Goal: Task Accomplishment & Management: Complete application form

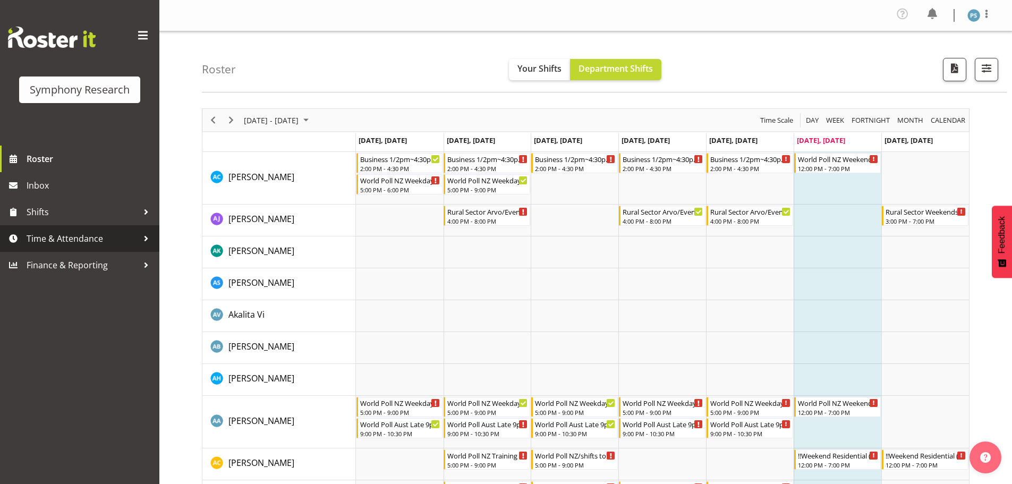
click at [65, 243] on span "Time & Attendance" at bounding box center [83, 239] width 112 height 16
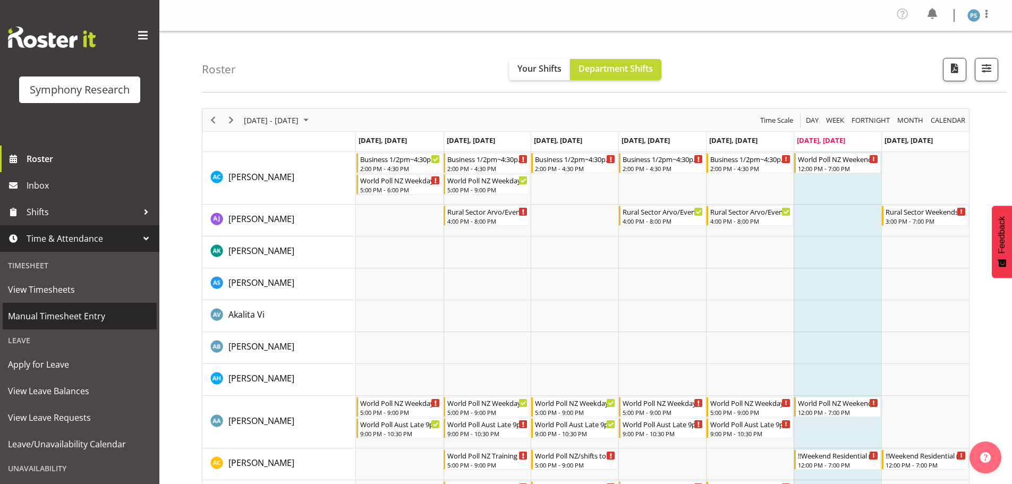
click at [77, 319] on span "Manual Timesheet Entry" at bounding box center [79, 316] width 143 height 16
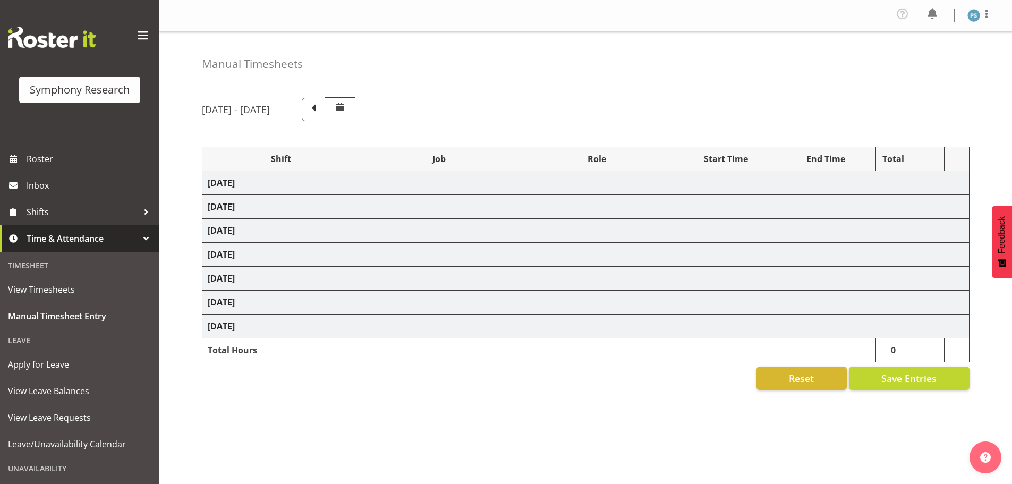
select select "4583"
select select "10527"
select select "4583"
select select "10499"
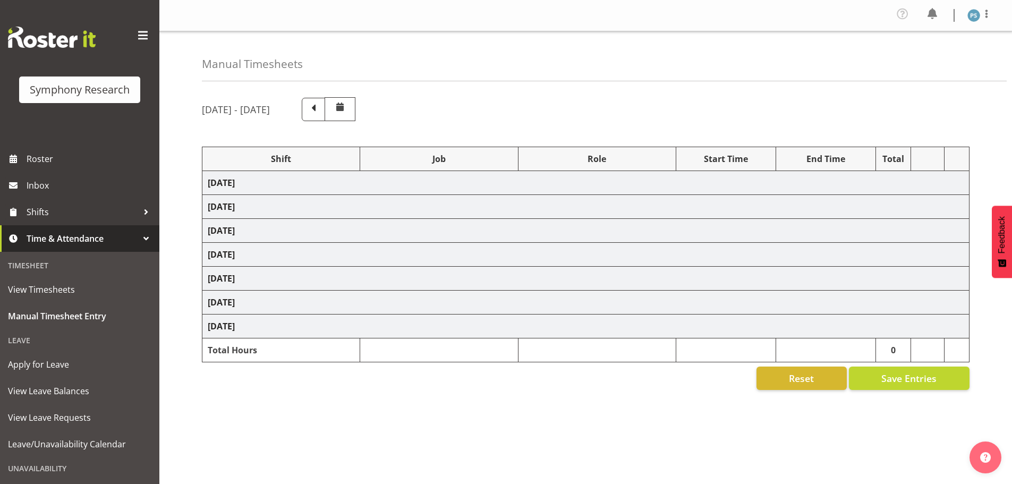
select select "4583"
select select "10527"
select select "4583"
select select "10499"
select select "4583"
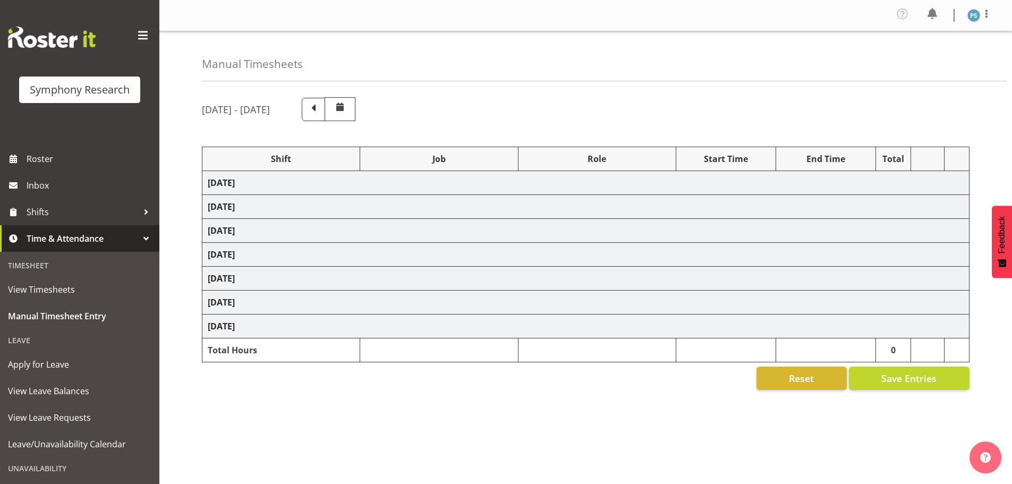
select select "10527"
select select "4583"
select select "10499"
select select "4583"
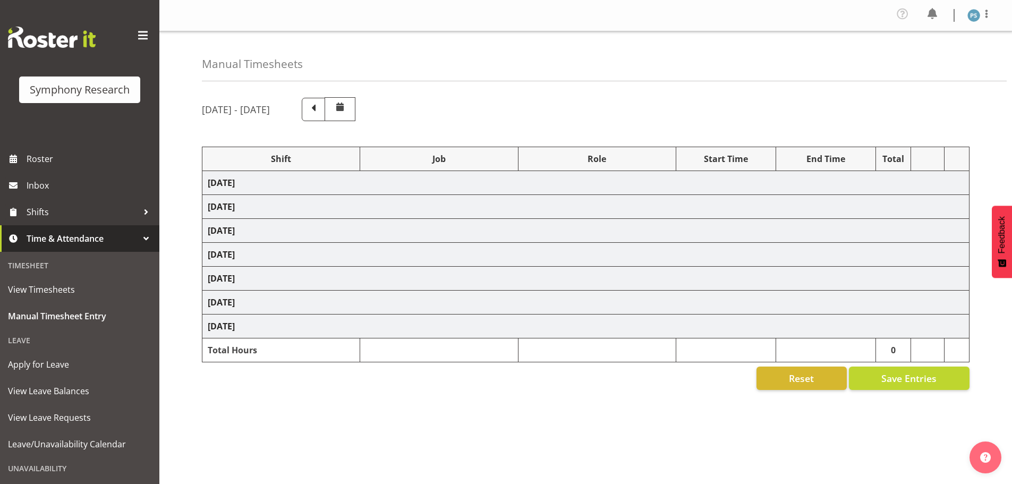
select select "10527"
select select "4583"
select select "10499"
select select "4583"
select select "10527"
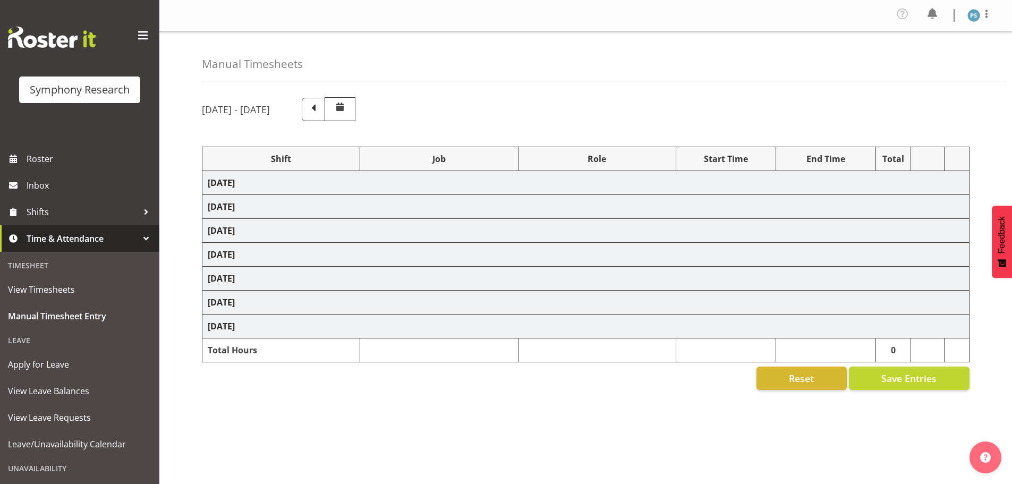
select select "4583"
select select "10499"
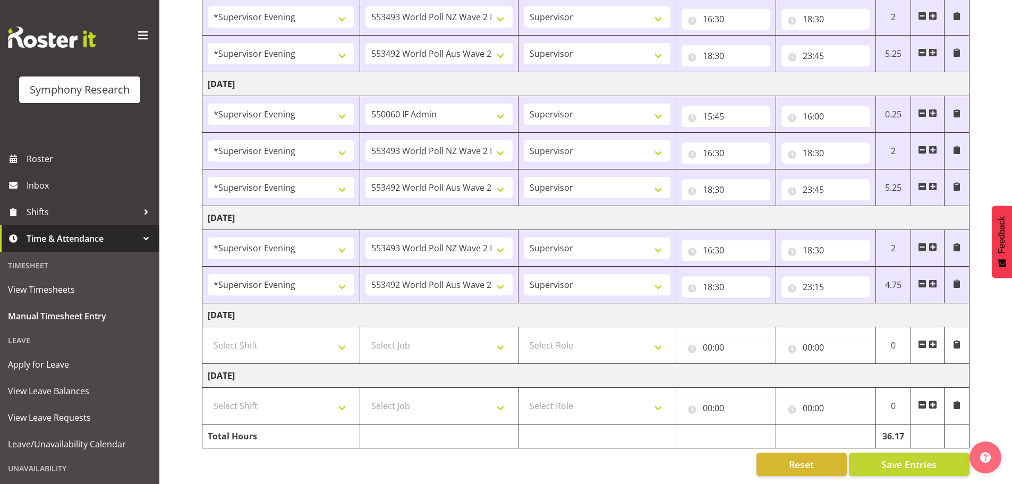
scroll to position [435, 0]
click at [341, 339] on select "Select Shift !!Weekend Residential (Roster IT Shift Label) *Business 9/10am ~ 4…" at bounding box center [281, 345] width 147 height 21
select select "19170"
click at [208, 335] on select "Select Shift !!Weekend Residential (Roster IT Shift Label) *Business 9/10am ~ 4…" at bounding box center [281, 345] width 147 height 21
click at [502, 335] on select "Select Job 550060 IF Admin 553492 World Poll Aus Wave 2 Main 2025 553493 World …" at bounding box center [439, 345] width 147 height 21
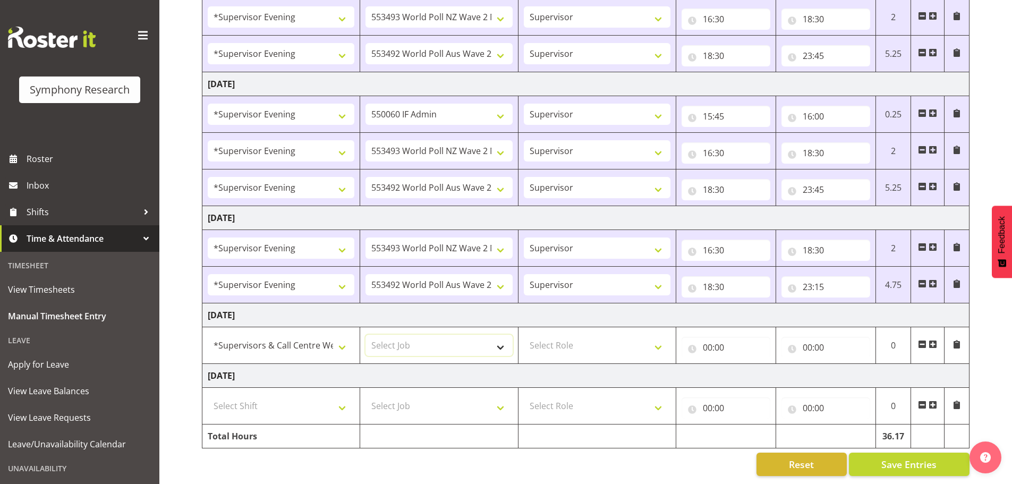
select select "10527"
click at [366, 335] on select "Select Job 550060 IF Admin 553492 World Poll Aus Wave 2 Main 2025 553493 World …" at bounding box center [439, 345] width 147 height 21
click at [659, 336] on select "Select Role Supervisor Briefing Interviewing" at bounding box center [597, 345] width 147 height 21
select select "45"
click at [524, 335] on select "Select Role Supervisor Briefing Interviewing" at bounding box center [597, 345] width 147 height 21
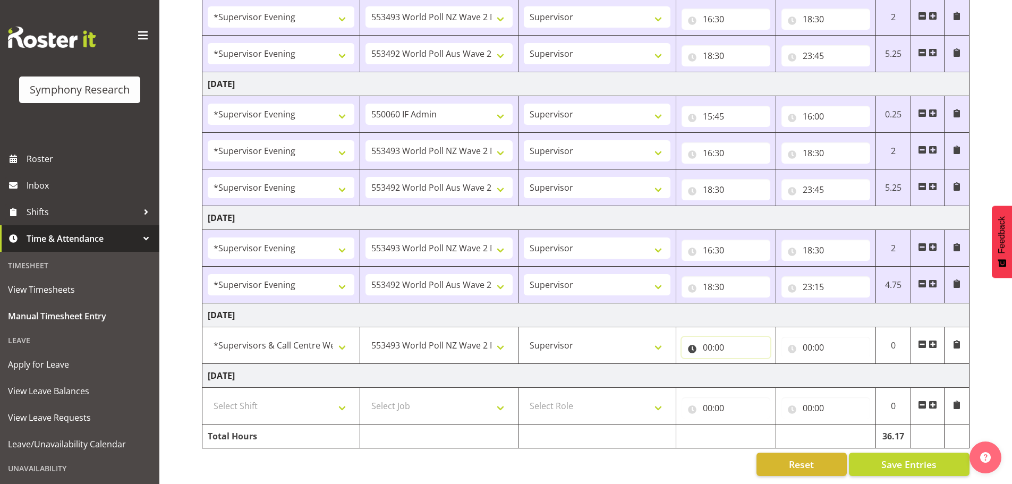
click at [710, 338] on input "00:00" at bounding box center [726, 347] width 89 height 21
click at [756, 369] on select "00 01 02 03 04 05 06 07 08 09 10 11 12 13 14 15 16 17 18 19 20 21 22 23" at bounding box center [754, 375] width 24 height 21
select select "11"
click at [742, 365] on select "00 01 02 03 04 05 06 07 08 09 10 11 12 13 14 15 16 17 18 19 20 21 22 23" at bounding box center [754, 375] width 24 height 21
type input "11:00"
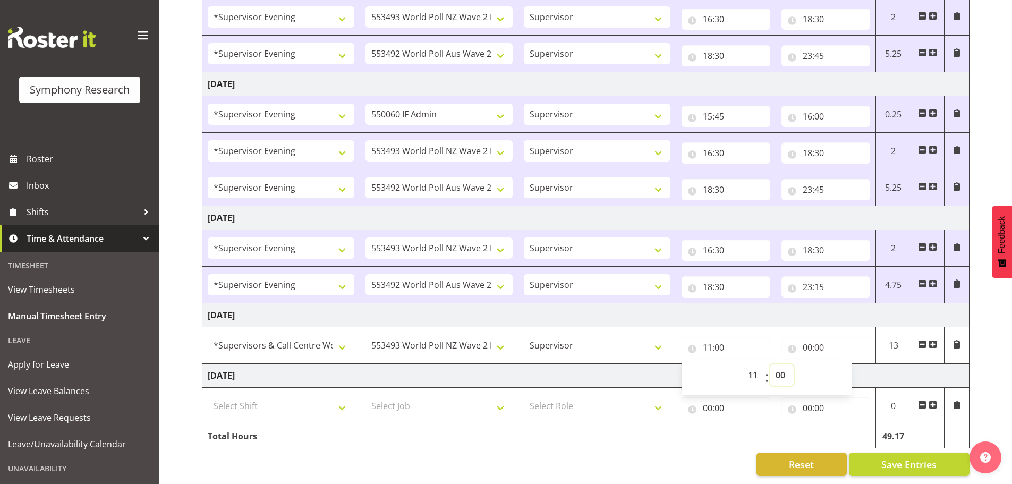
click at [784, 369] on select "00 01 02 03 04 05 06 07 08 09 10 11 12 13 14 15 16 17 18 19 20 21 22 23 24 25 2…" at bounding box center [782, 375] width 24 height 21
select select "30"
click at [770, 365] on select "00 01 02 03 04 05 06 07 08 09 10 11 12 13 14 15 16 17 18 19 20 21 22 23 24 25 2…" at bounding box center [782, 375] width 24 height 21
type input "11:30"
click at [807, 337] on input "00:00" at bounding box center [826, 347] width 89 height 21
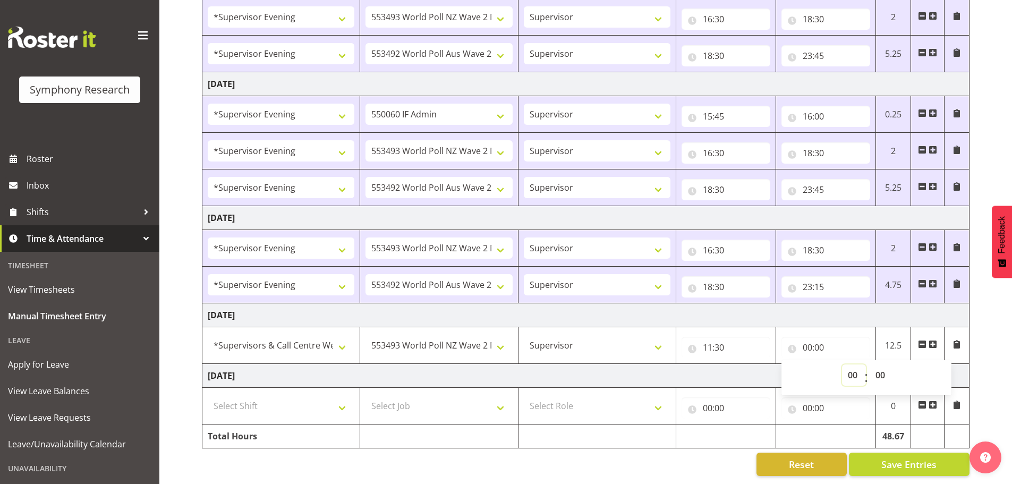
click at [854, 365] on select "00 01 02 03 04 05 06 07 08 09 10 11 12 13 14 15 16 17 18 19 20 21 22 23" at bounding box center [854, 375] width 24 height 21
select select "14"
click at [842, 365] on select "00 01 02 03 04 05 06 07 08 09 10 11 12 13 14 15 16 17 18 19 20 21 22 23" at bounding box center [854, 375] width 24 height 21
type input "14:00"
click at [881, 365] on select "00 01 02 03 04 05 06 07 08 09 10 11 12 13 14 15 16 17 18 19 20 21 22 23 24 25 2…" at bounding box center [882, 375] width 24 height 21
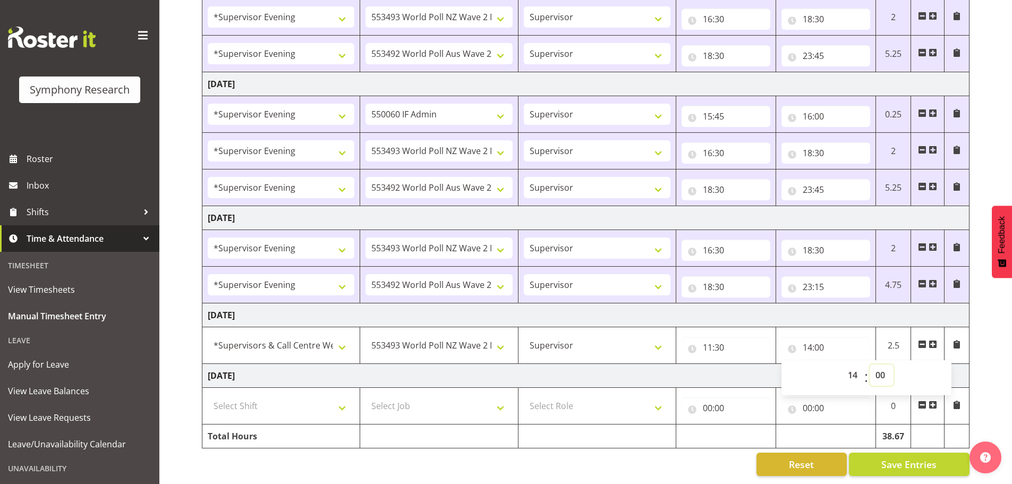
select select "30"
click at [870, 365] on select "00 01 02 03 04 05 06 07 08 09 10 11 12 13 14 15 16 17 18 19 20 21 22 23 24 25 2…" at bounding box center [882, 375] width 24 height 21
type input "14:30"
click at [858, 370] on select "00 01 02 03 04 05 06 07 08 09 10 11 12 13 14 15 16 17 18 19 20 21 22 23" at bounding box center [854, 375] width 24 height 21
select select "15"
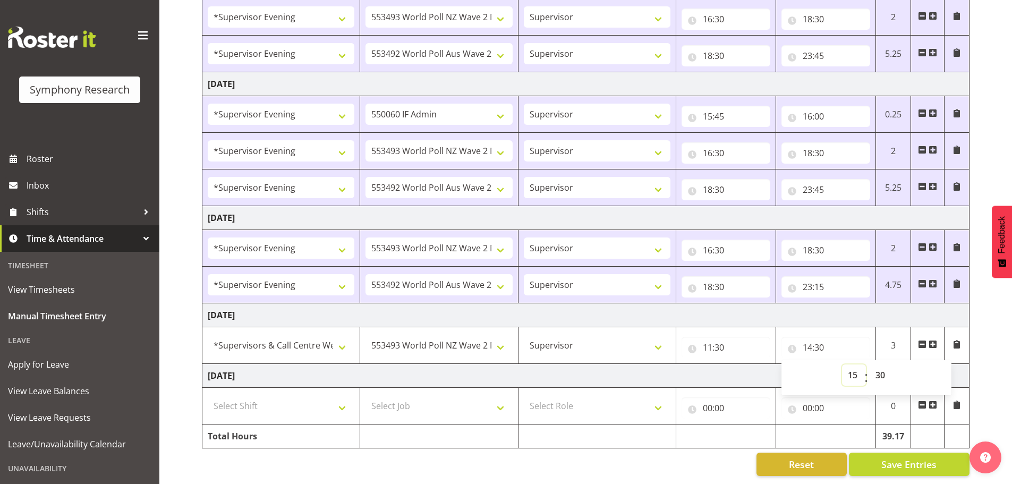
click at [842, 365] on select "00 01 02 03 04 05 06 07 08 09 10 11 12 13 14 15 16 17 18 19 20 21 22 23" at bounding box center [854, 375] width 24 height 21
type input "15:30"
click at [933, 340] on span at bounding box center [933, 344] width 9 height 9
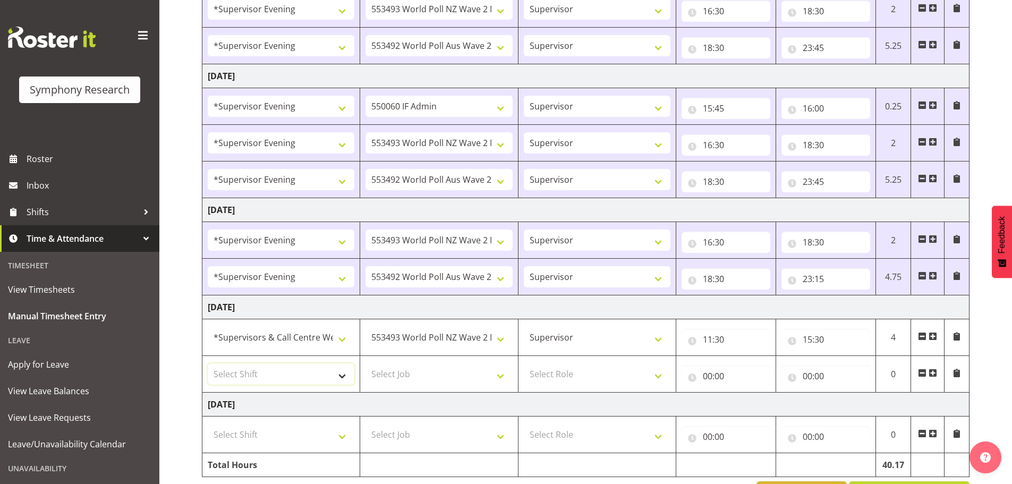
click at [342, 375] on select "Select Shift !!Weekend Residential (Roster IT Shift Label) *Business 9/10am ~ 4…" at bounding box center [281, 374] width 147 height 21
select select "19170"
click at [208, 364] on select "Select Shift !!Weekend Residential (Roster IT Shift Label) *Business 9/10am ~ 4…" at bounding box center [281, 374] width 147 height 21
click at [507, 379] on select "Select Job 550060 IF Admin 553492 World Poll Aus Wave 2 Main 2025 553493 World …" at bounding box center [439, 374] width 147 height 21
select select "10499"
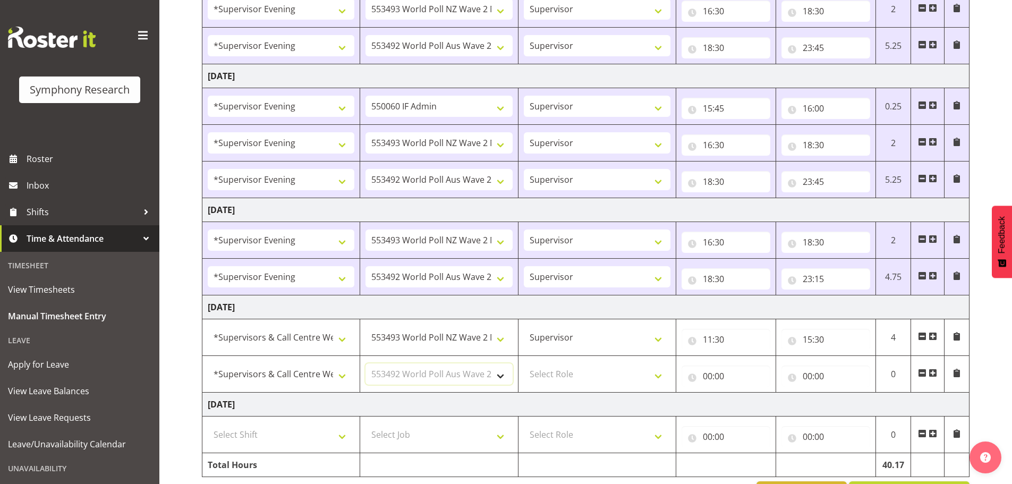
click at [366, 364] on select "Select Job 550060 IF Admin 553492 World Poll Aus Wave 2 Main 2025 553493 World …" at bounding box center [439, 374] width 147 height 21
click at [663, 374] on select "Select Role Supervisor Briefing Interviewing" at bounding box center [597, 374] width 147 height 21
select select "45"
click at [524, 364] on select "Select Role Supervisor Briefing Interviewing" at bounding box center [597, 374] width 147 height 21
click at [704, 374] on input "00:00" at bounding box center [726, 376] width 89 height 21
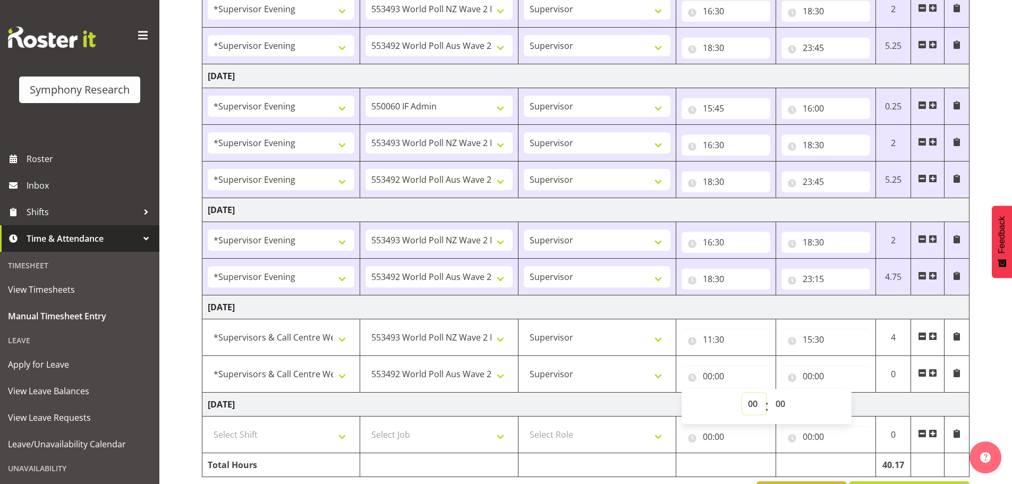
click at [754, 405] on select "00 01 02 03 04 05 06 07 08 09 10 11 12 13 14 15 16 17 18 19 20 21 22 23" at bounding box center [754, 403] width 24 height 21
select select "15"
click at [742, 393] on select "00 01 02 03 04 05 06 07 08 09 10 11 12 13 14 15 16 17 18 19 20 21 22 23" at bounding box center [754, 403] width 24 height 21
type input "15:00"
click at [778, 403] on select "00 01 02 03 04 05 06 07 08 09 10 11 12 13 14 15 16 17 18 19 20 21 22 23 24 25 2…" at bounding box center [782, 403] width 24 height 21
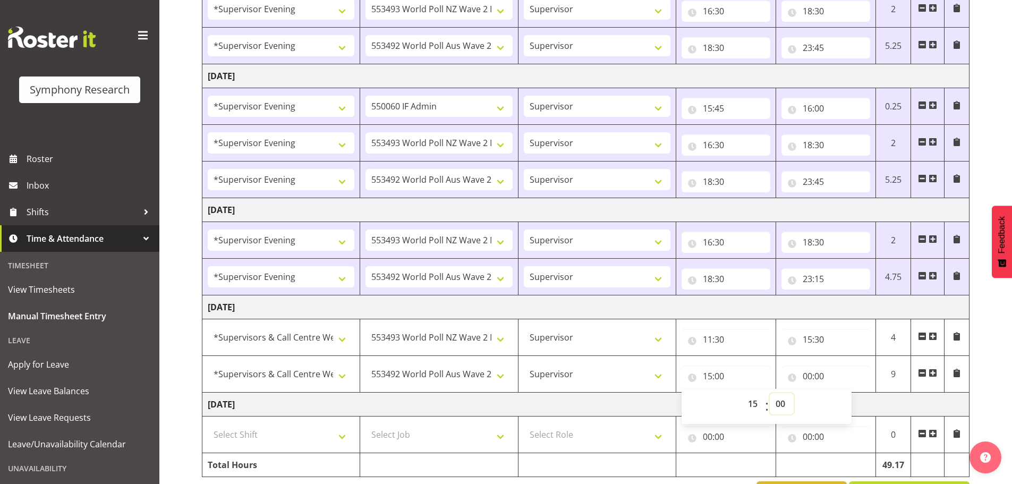
select select "30"
click at [770, 393] on select "00 01 02 03 04 05 06 07 08 09 10 11 12 13 14 15 16 17 18 19 20 21 22 23 24 25 2…" at bounding box center [782, 403] width 24 height 21
type input "15:30"
click at [811, 378] on input "00:00" at bounding box center [826, 376] width 89 height 21
click at [850, 400] on select "00 01 02 03 04 05 06 07 08 09 10 11 12 13 14 15 16 17 18 19 20 21 22 23" at bounding box center [854, 403] width 24 height 21
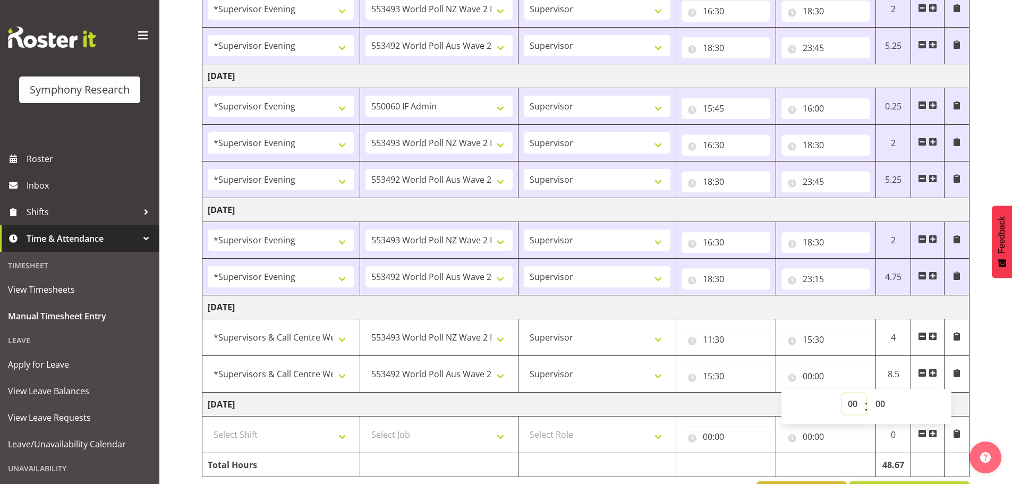
select select "20"
click at [842, 393] on select "00 01 02 03 04 05 06 07 08 09 10 11 12 13 14 15 16 17 18 19 20 21 22 23" at bounding box center [854, 403] width 24 height 21
type input "20:00"
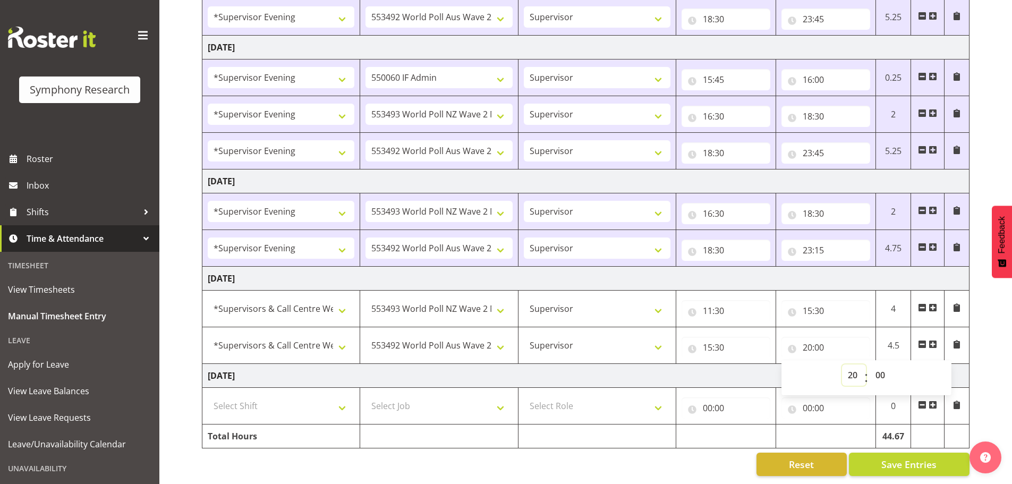
scroll to position [472, 0]
click at [914, 458] on span "Save Entries" at bounding box center [909, 465] width 55 height 14
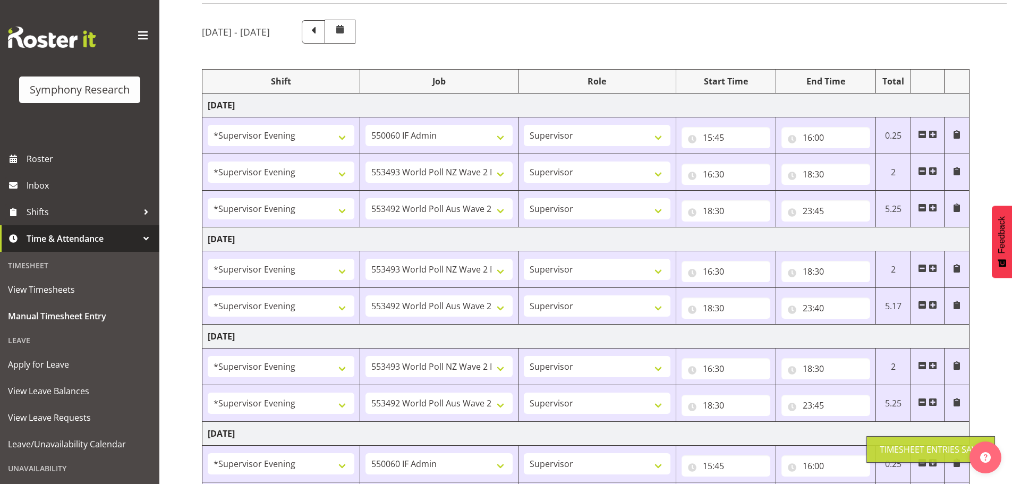
scroll to position [0, 0]
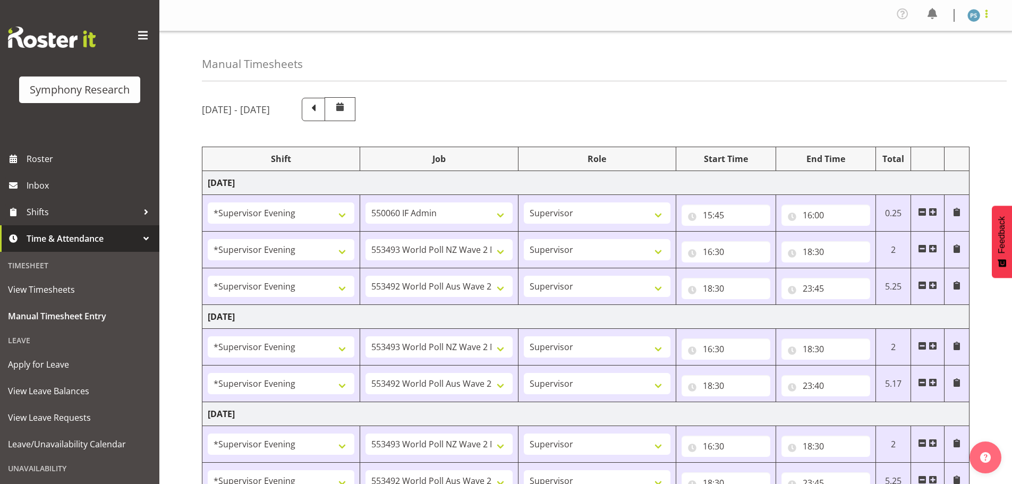
click at [990, 12] on span at bounding box center [987, 13] width 13 height 13
click at [929, 61] on link "Log Out" at bounding box center [942, 58] width 102 height 19
